Goal: Transaction & Acquisition: Subscribe to service/newsletter

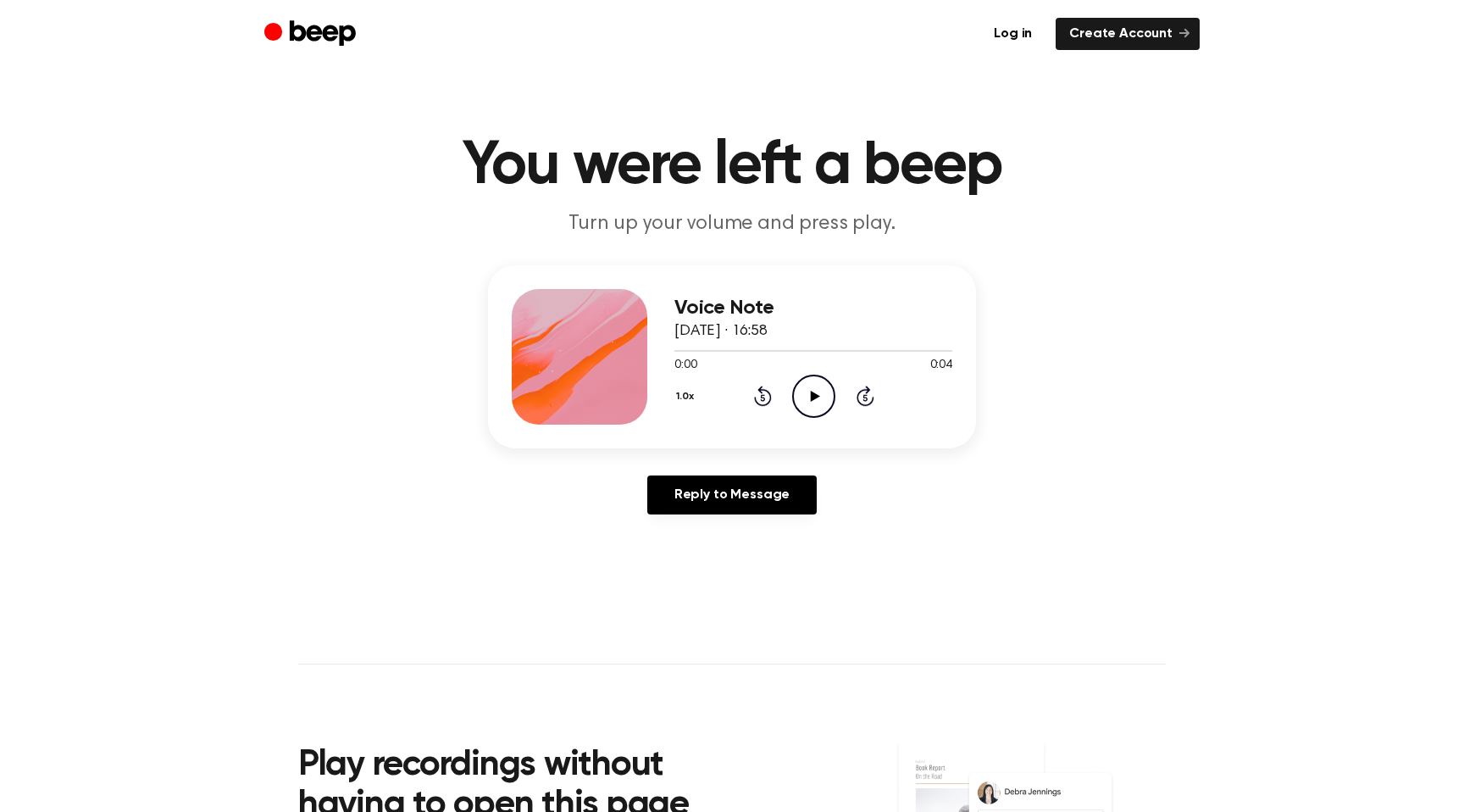
click at [815, 394] on icon at bounding box center [815, 397] width 9 height 11
click at [803, 377] on icon "Play Audio" at bounding box center [814, 397] width 44 height 44
click at [708, 521] on div "Reply to Message" at bounding box center [732, 501] width 488 height 52
click at [710, 501] on link "Reply to Message" at bounding box center [732, 494] width 169 height 39
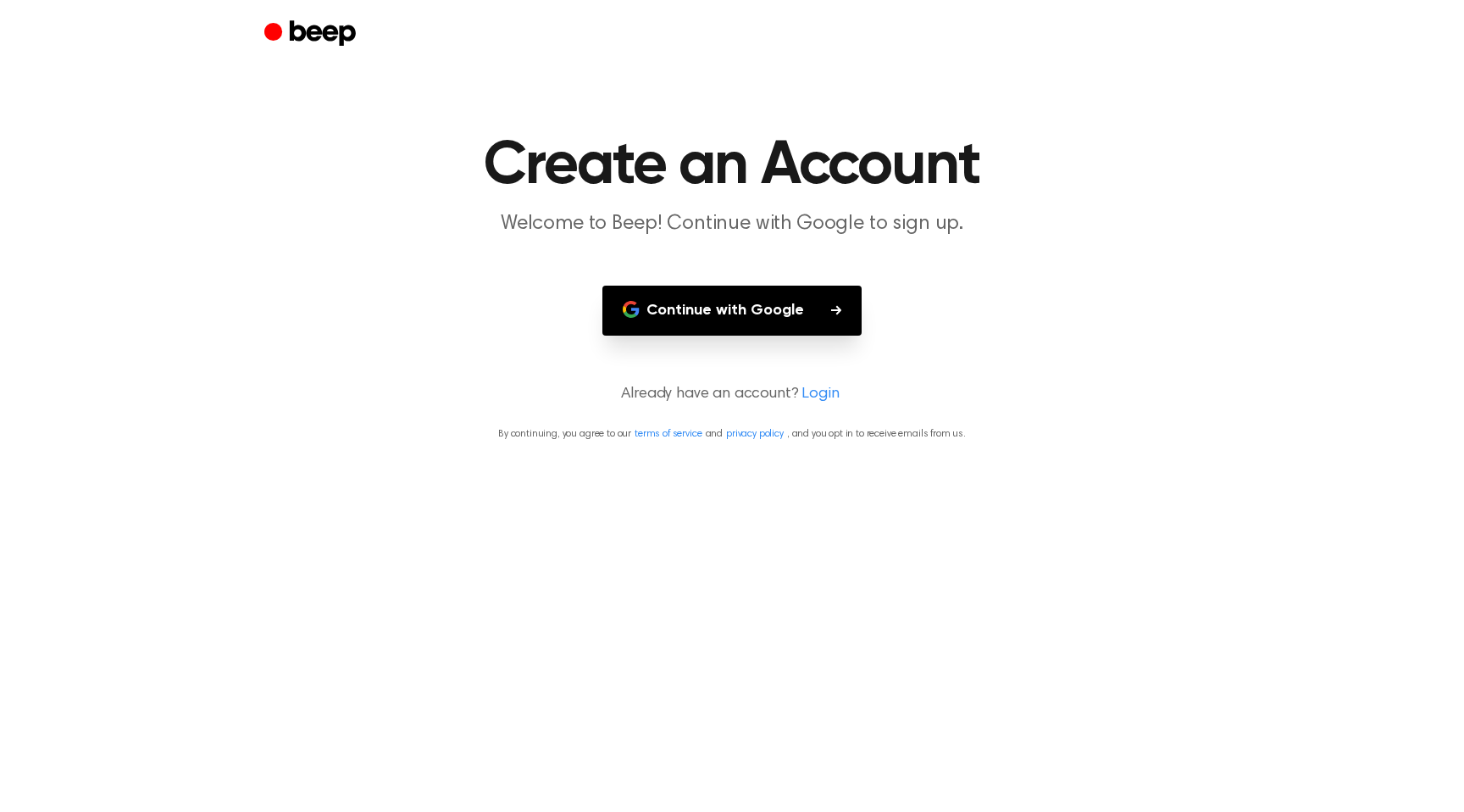
click at [749, 309] on button "Continue with Google" at bounding box center [732, 310] width 259 height 50
click at [718, 303] on button "Continue with Google" at bounding box center [732, 310] width 259 height 50
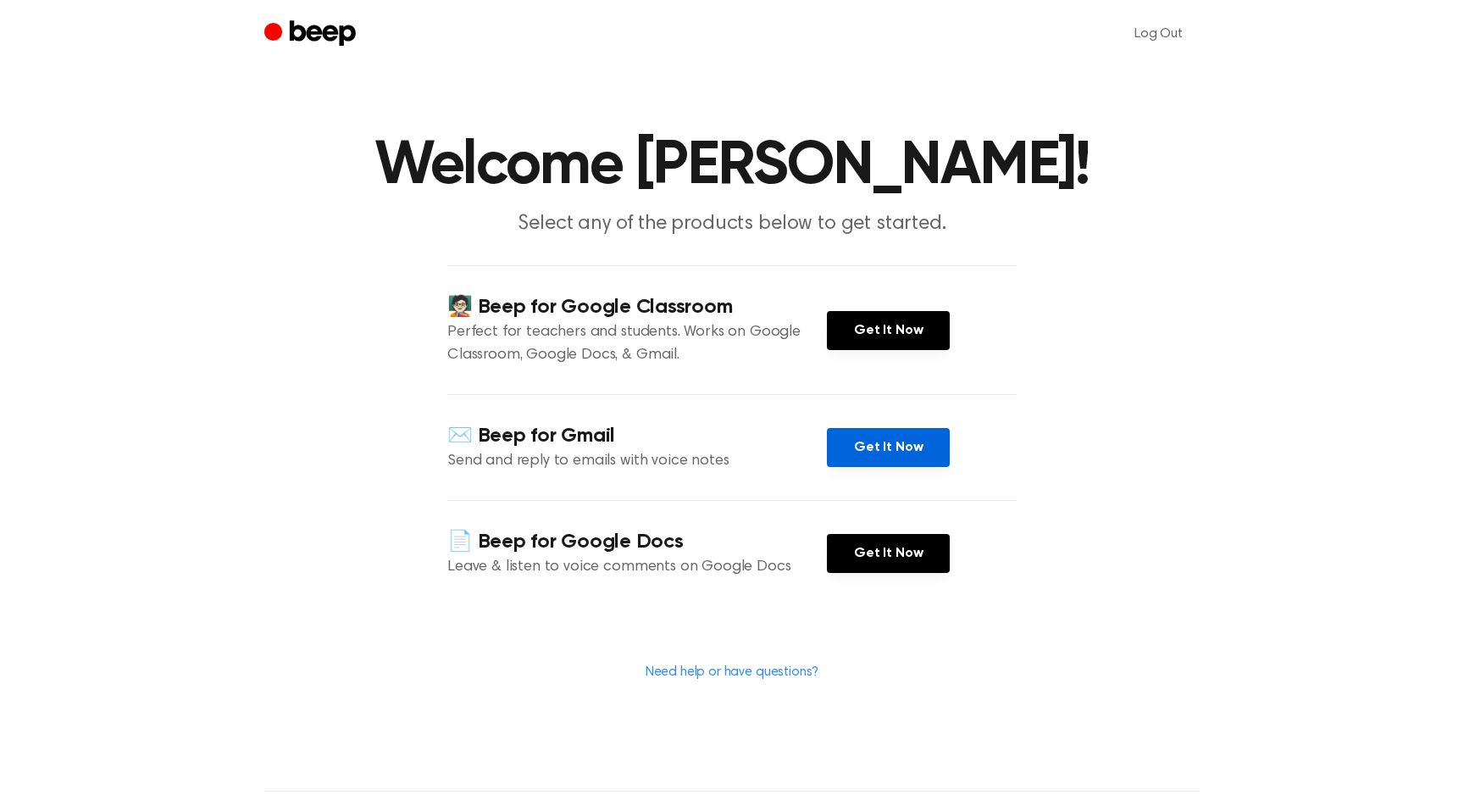
click at [918, 440] on link "Get It Now" at bounding box center [889, 447] width 123 height 39
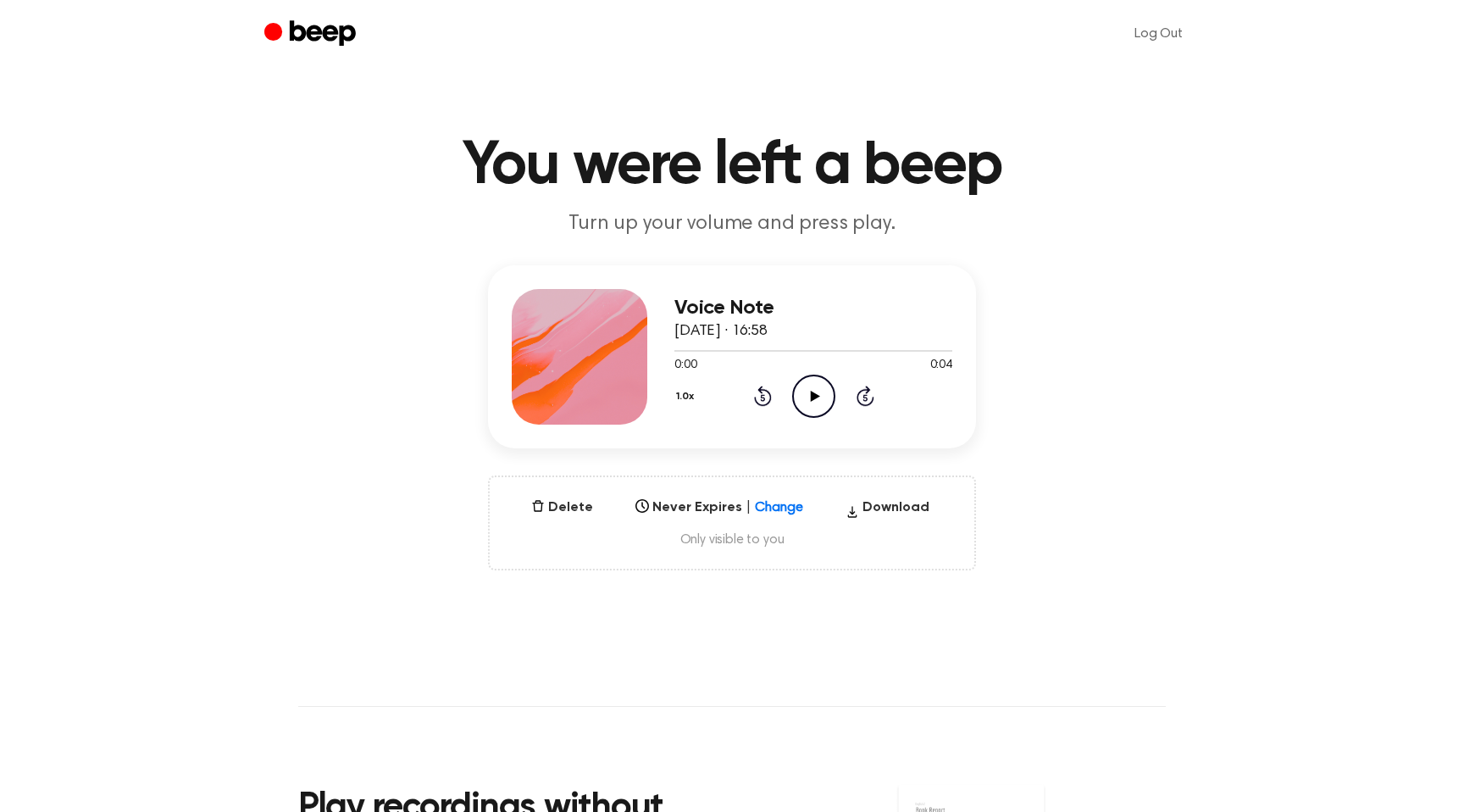
click at [813, 397] on icon at bounding box center [815, 397] width 9 height 11
click at [572, 499] on button "Delete" at bounding box center [562, 506] width 76 height 20
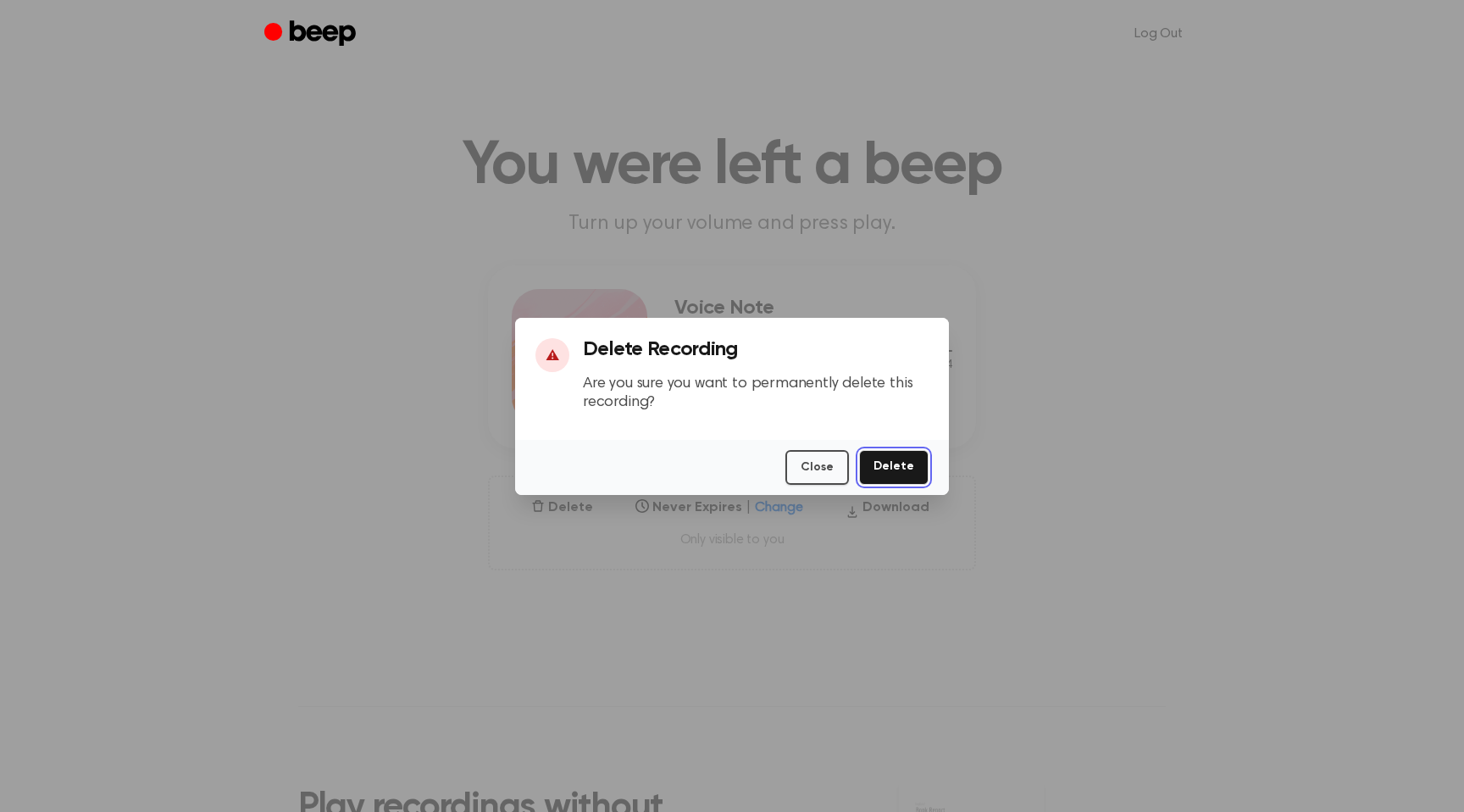
click at [881, 468] on button "Delete" at bounding box center [893, 467] width 69 height 35
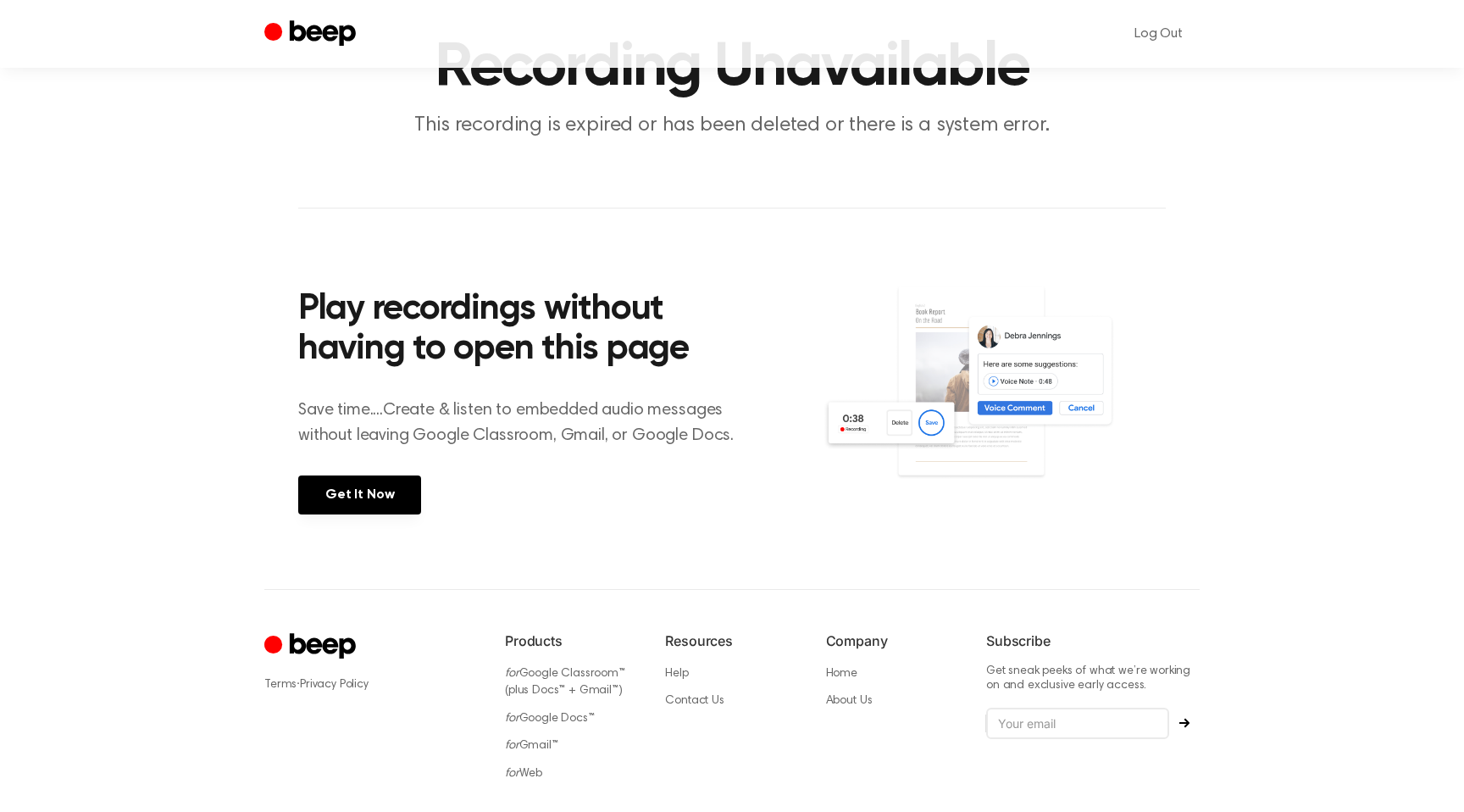
scroll to position [75, 0]
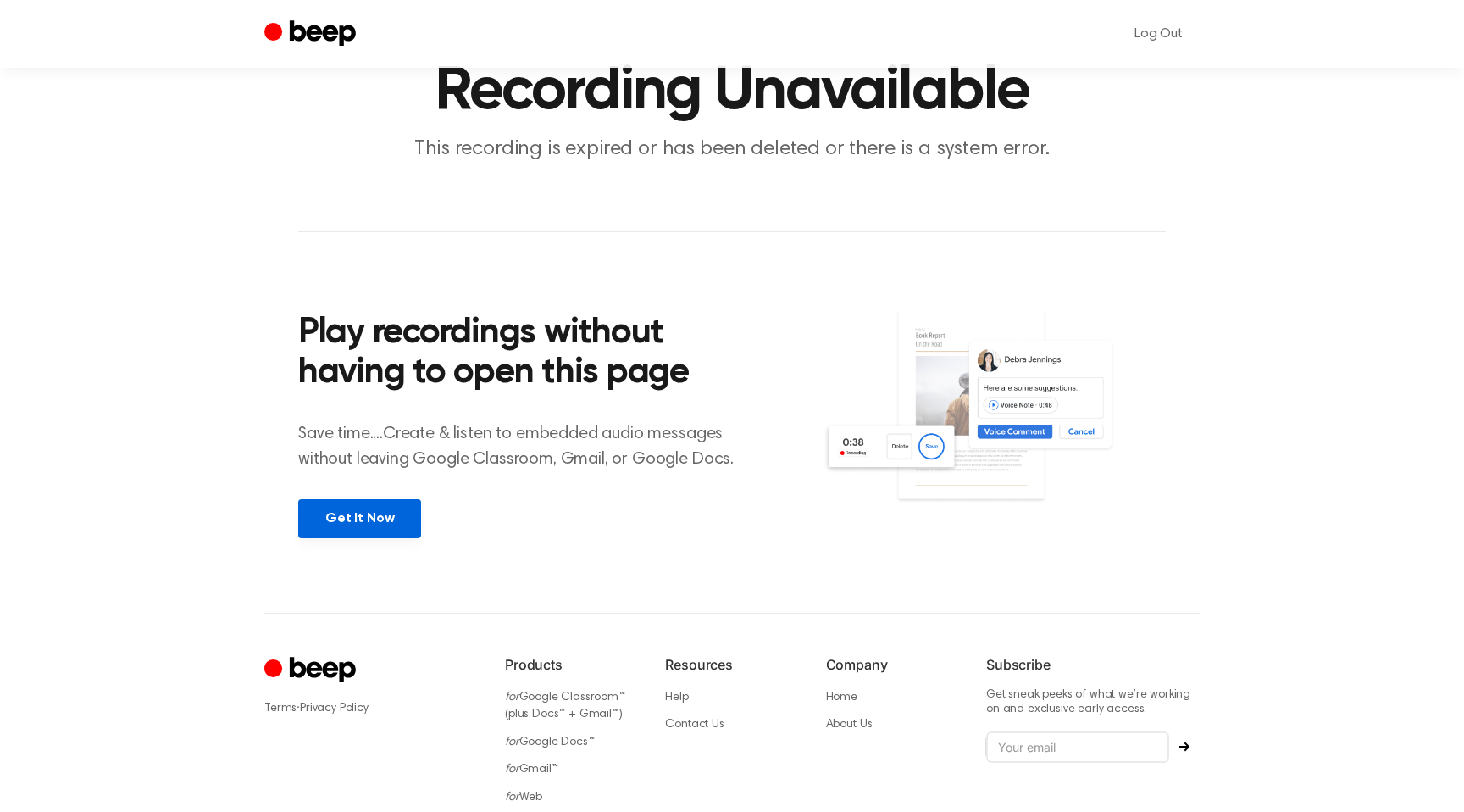
click at [392, 512] on link "Get It Now" at bounding box center [360, 518] width 123 height 39
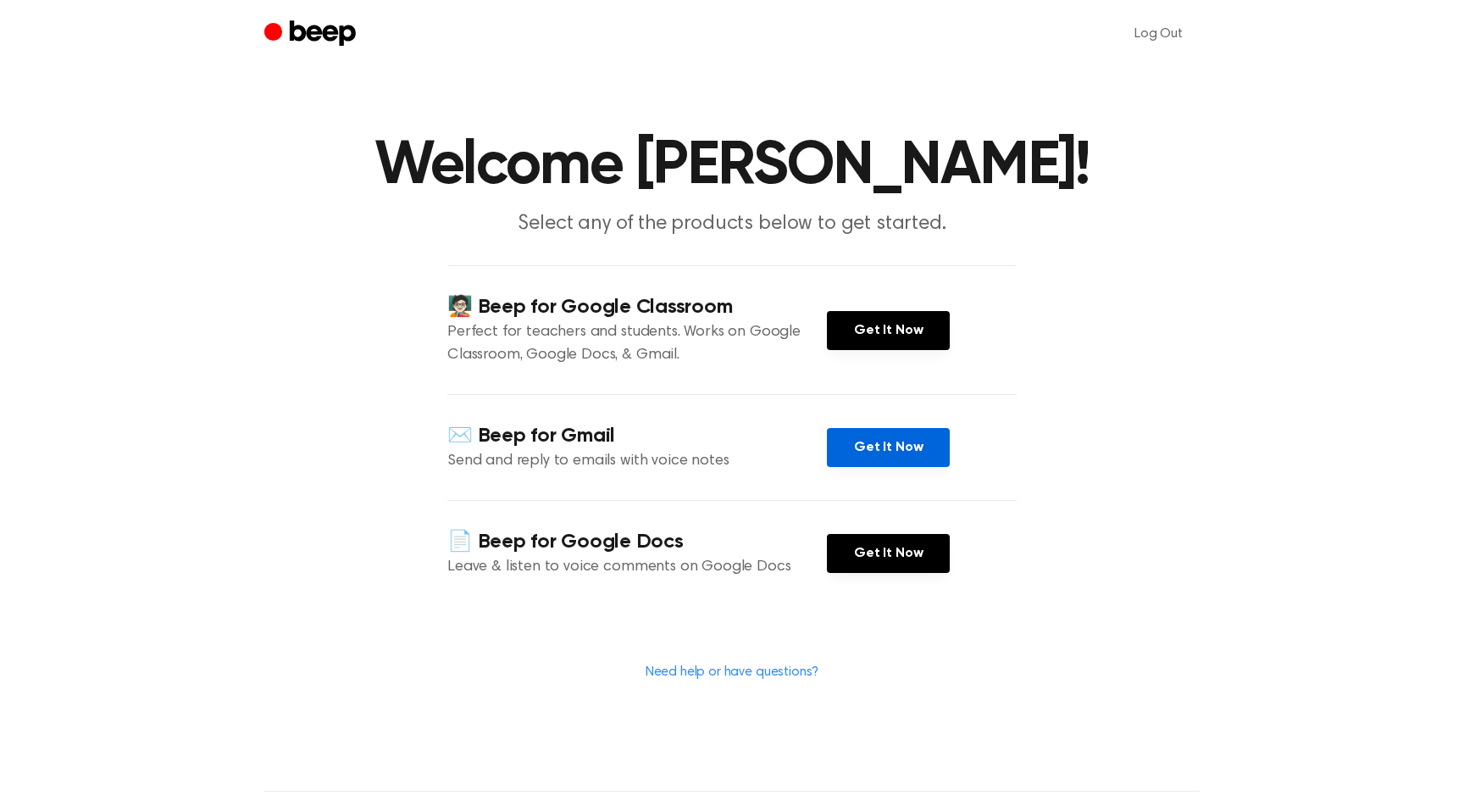
click at [855, 441] on link "Get It Now" at bounding box center [889, 447] width 123 height 39
